Goal: Obtain resource: Download file/media

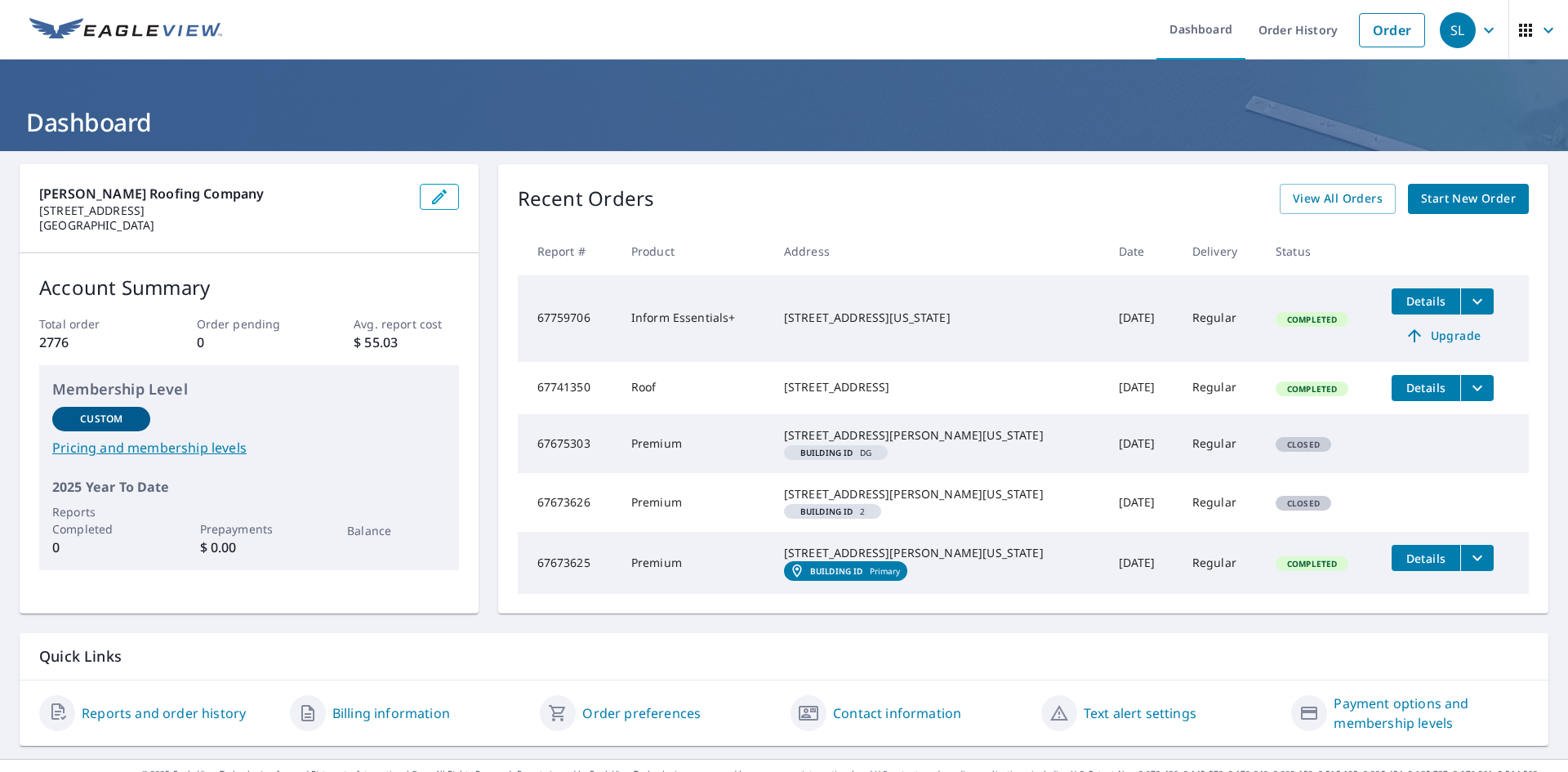
click at [1468, 305] on icon "filesDropdownBtn-67759706" at bounding box center [1478, 301] width 20 height 20
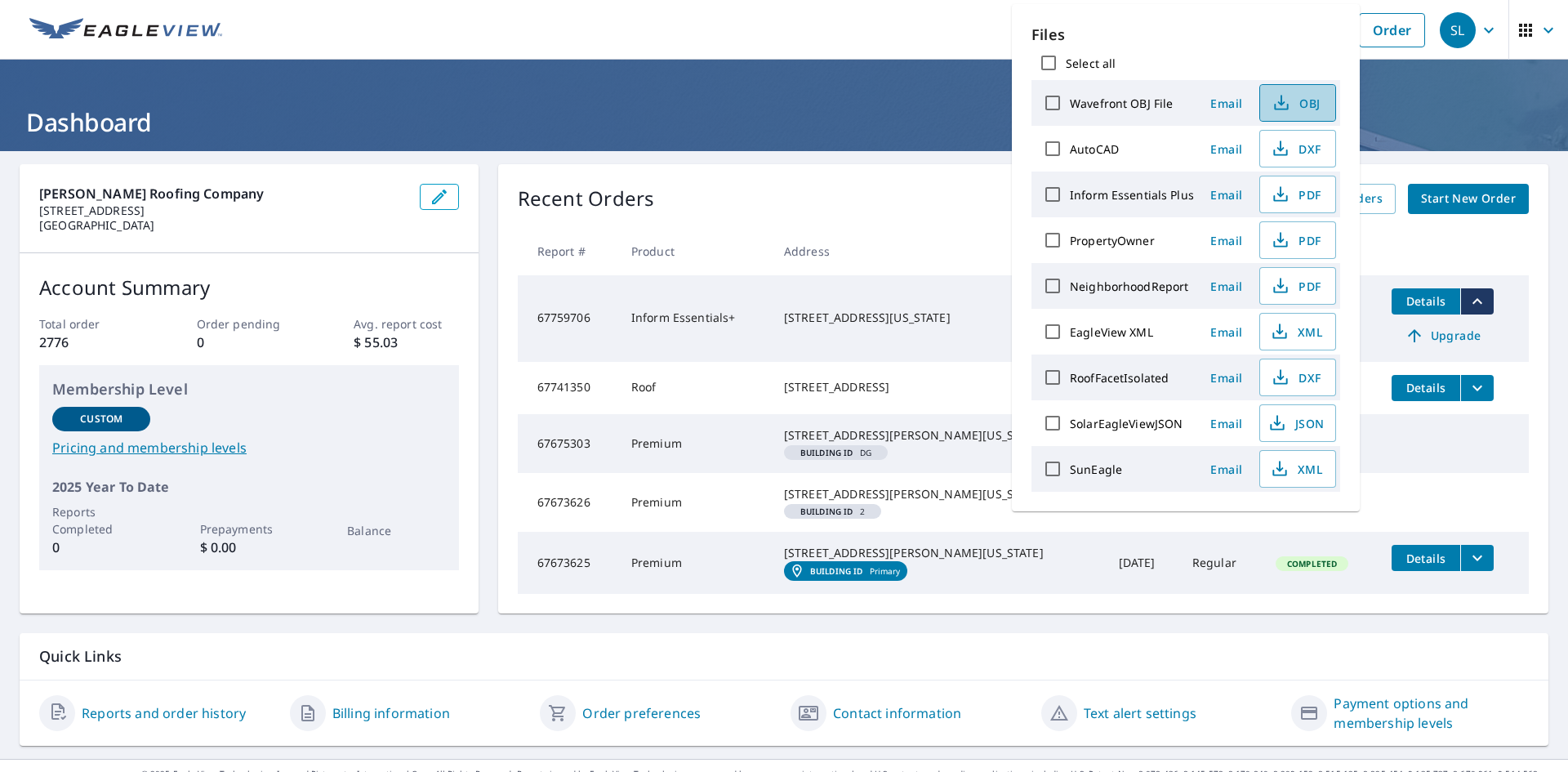
click at [1302, 106] on span "OBJ" at bounding box center [1296, 103] width 53 height 20
click at [1294, 149] on span "DXF" at bounding box center [1296, 149] width 53 height 20
click at [1308, 201] on span "PDF" at bounding box center [1296, 194] width 53 height 20
click at [1303, 241] on span "PDF" at bounding box center [1296, 241] width 53 height 20
click at [1300, 291] on span "PDF" at bounding box center [1296, 286] width 53 height 20
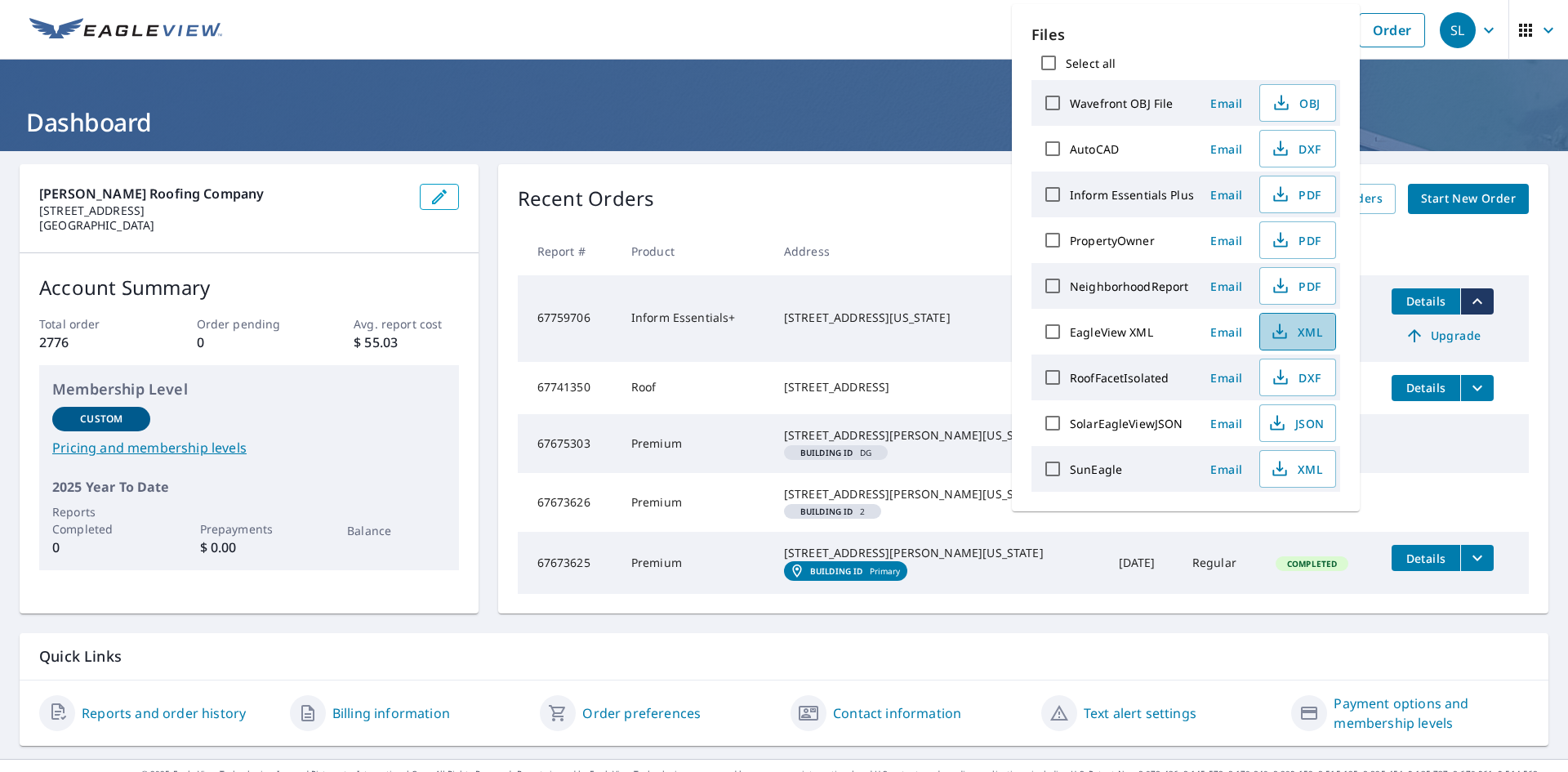
click at [1302, 333] on span "XML" at bounding box center [1296, 332] width 53 height 20
click at [1399, 124] on h1 "Dashboard" at bounding box center [784, 122] width 1529 height 34
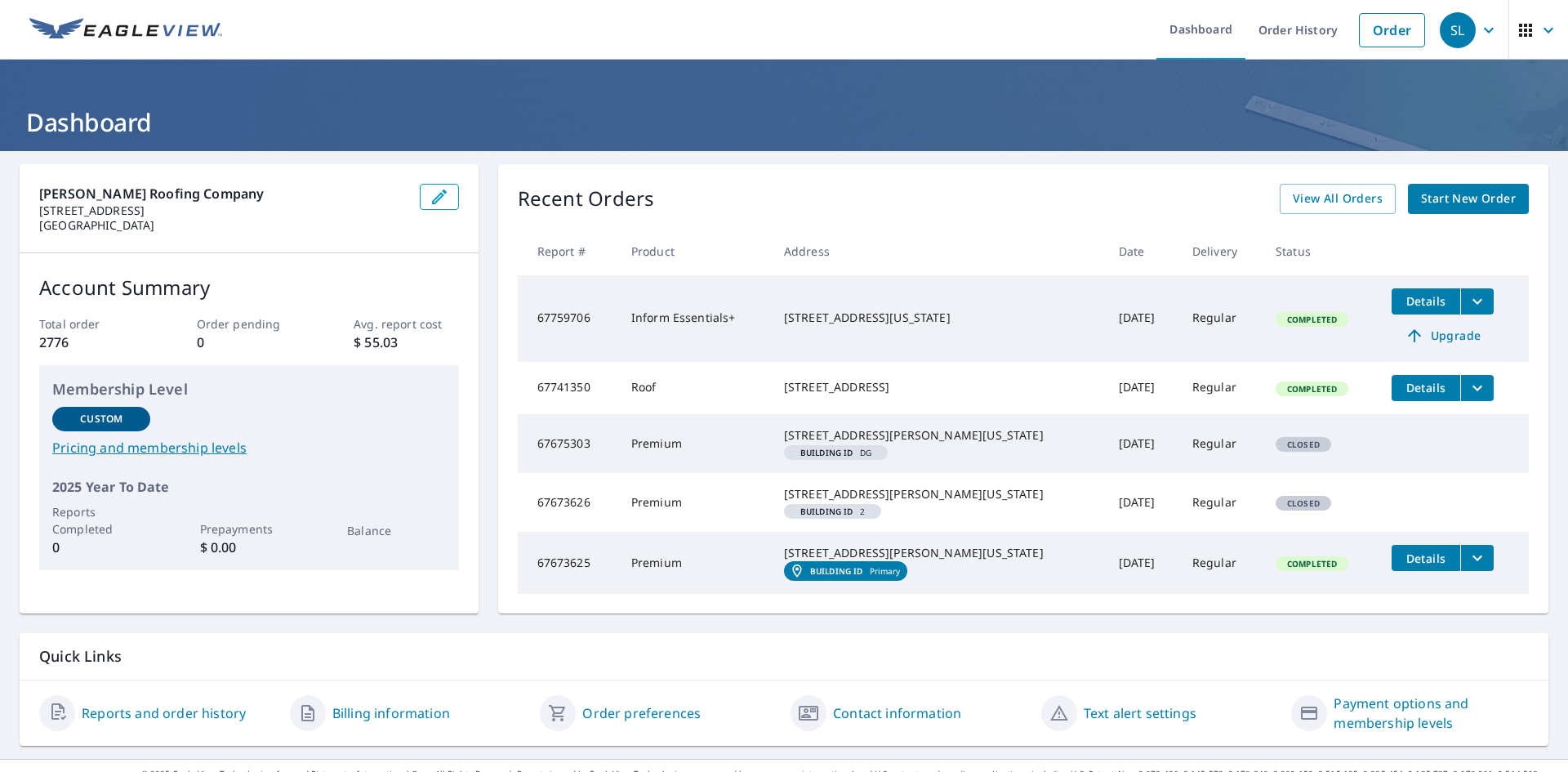
click at [1412, 339] on span "Upgrade" at bounding box center [1442, 336] width 83 height 20
click at [1468, 307] on icon "filesDropdownBtn-67759706" at bounding box center [1478, 301] width 20 height 20
